Goal: Information Seeking & Learning: Learn about a topic

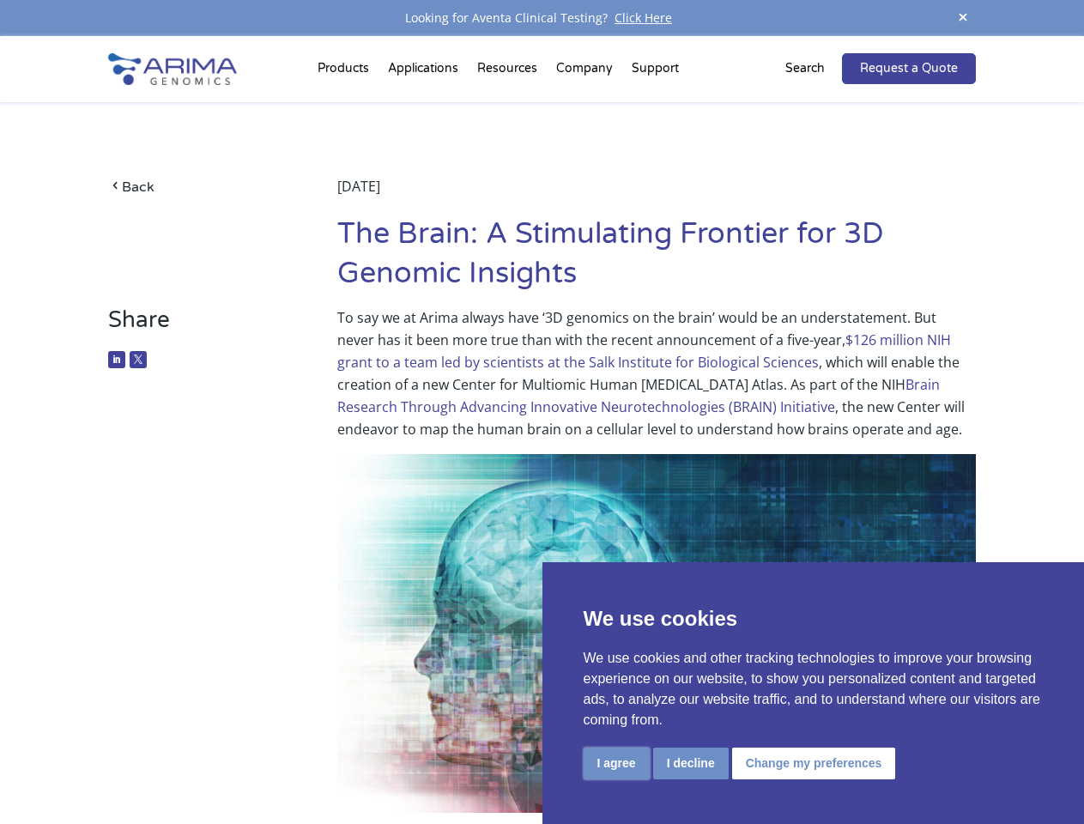
click at [616, 763] on button "I agree" at bounding box center [616, 763] width 66 height 32
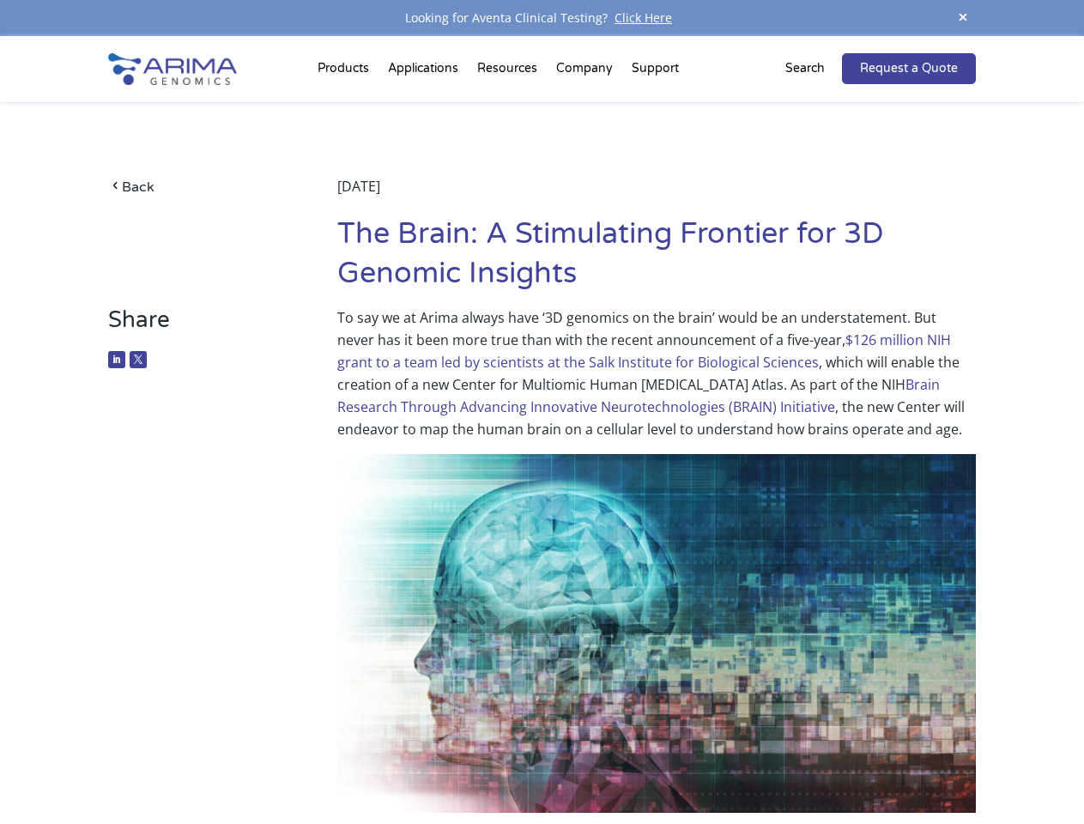
click at [690, 763] on img at bounding box center [656, 633] width 638 height 359
click at [811, 763] on img at bounding box center [656, 633] width 638 height 359
click at [963, 18] on span at bounding box center [963, 18] width 26 height 23
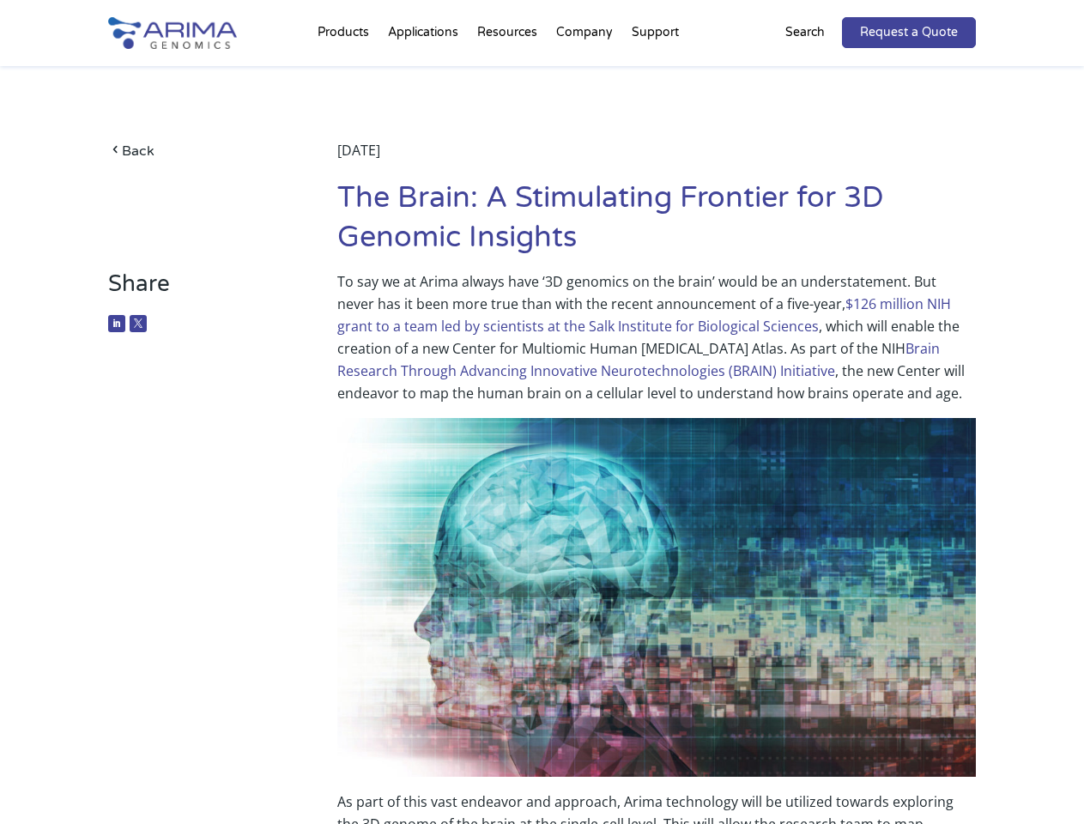
click at [541, 430] on img at bounding box center [656, 597] width 638 height 359
click at [346, 72] on div "Back [DATE] The Brain: A Stimulating Frontier for 3D Genomic Insights" at bounding box center [541, 168] width 867 height 204
click at [509, 72] on div "Back [DATE] The Brain: A Stimulating Frontier for 3D Genomic Insights" at bounding box center [541, 168] width 867 height 204
click at [585, 72] on div "Back [DATE] The Brain: A Stimulating Frontier for 3D Genomic Insights" at bounding box center [541, 168] width 867 height 204
click at [655, 72] on div "Back [DATE] The Brain: A Stimulating Frontier for 3D Genomic Insights" at bounding box center [541, 168] width 867 height 204
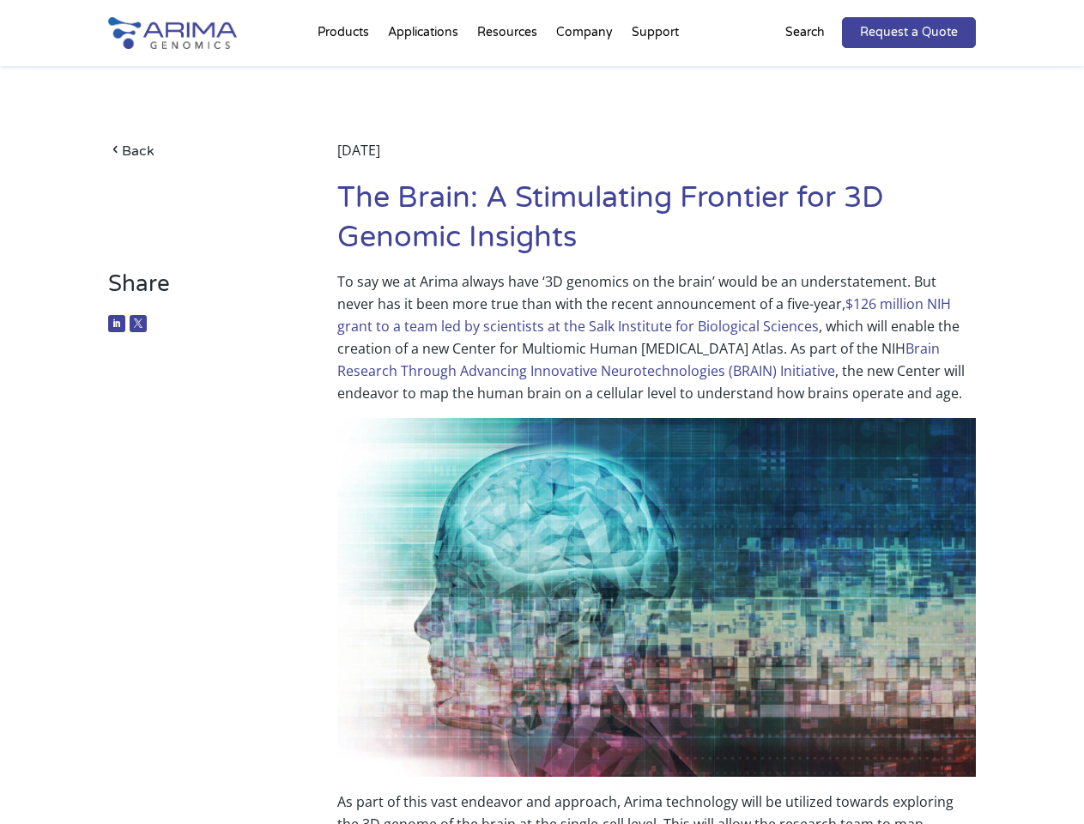
click at [815, 69] on div "Back [DATE] The Brain: A Stimulating Frontier for 3D Genomic Insights" at bounding box center [541, 168] width 867 height 204
